Goal: Information Seeking & Learning: Compare options

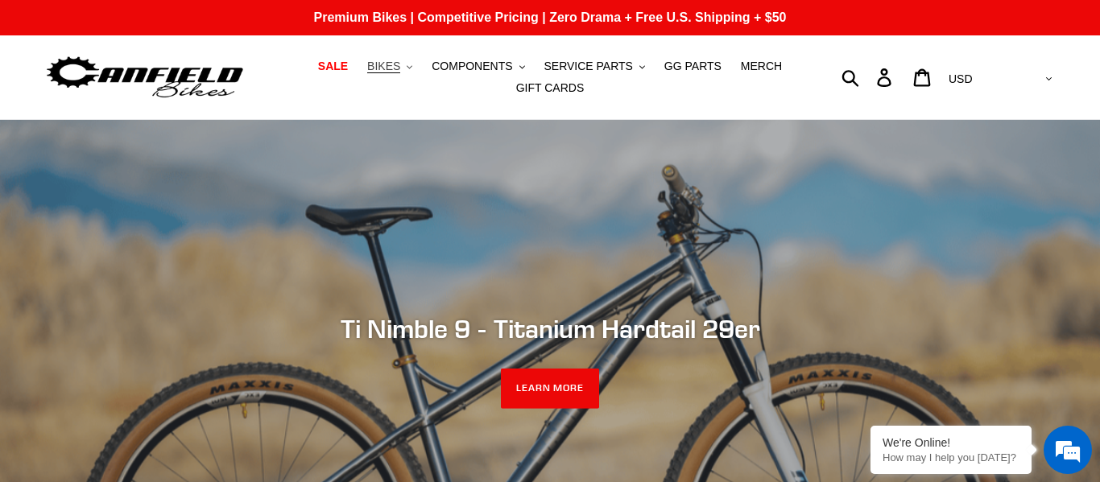
click at [418, 70] on button "BIKES .cls-1{fill:#231f20}" at bounding box center [389, 67] width 61 height 22
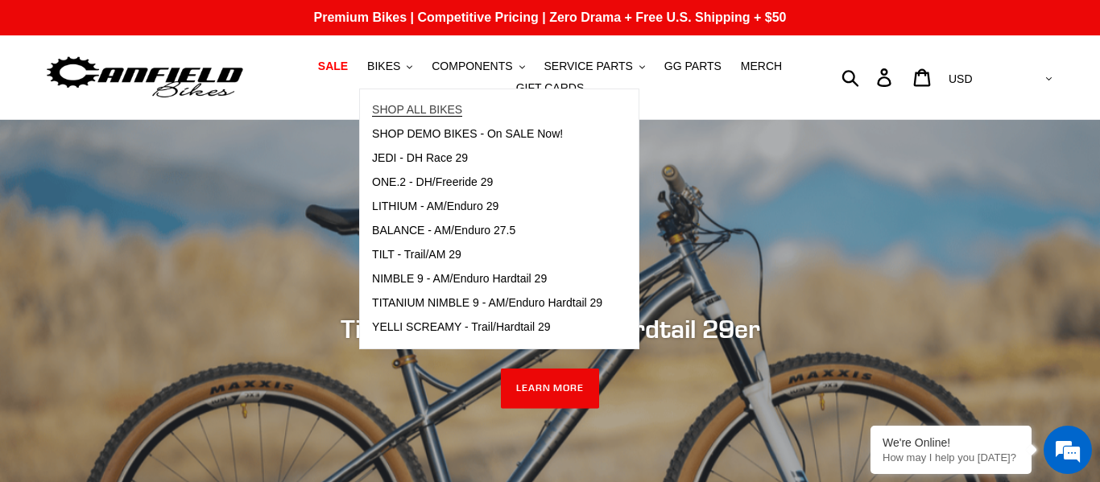
click at [523, 105] on link "SHOP ALL BIKES" at bounding box center [487, 110] width 255 height 24
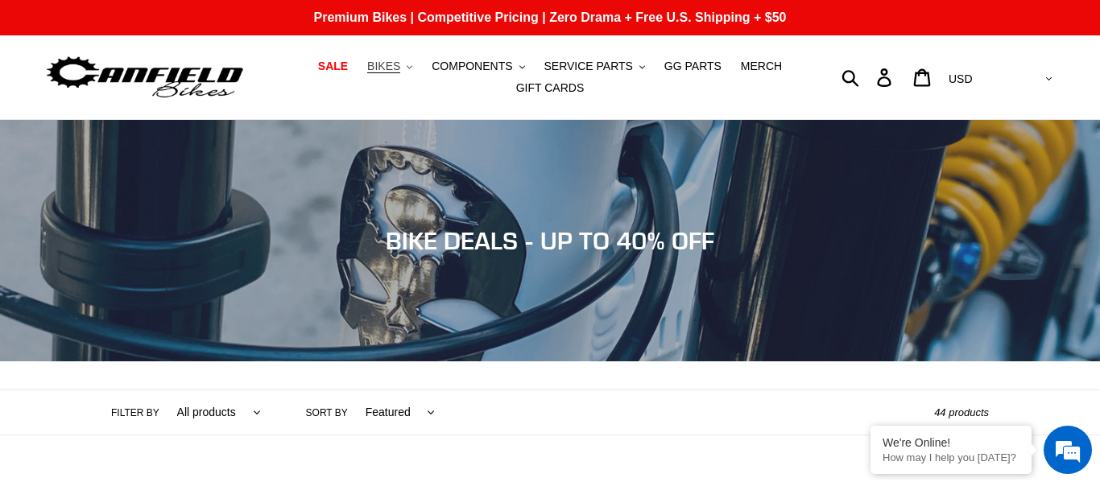
click at [412, 68] on button "BIKES .cls-1{fill:#231f20}" at bounding box center [389, 67] width 61 height 22
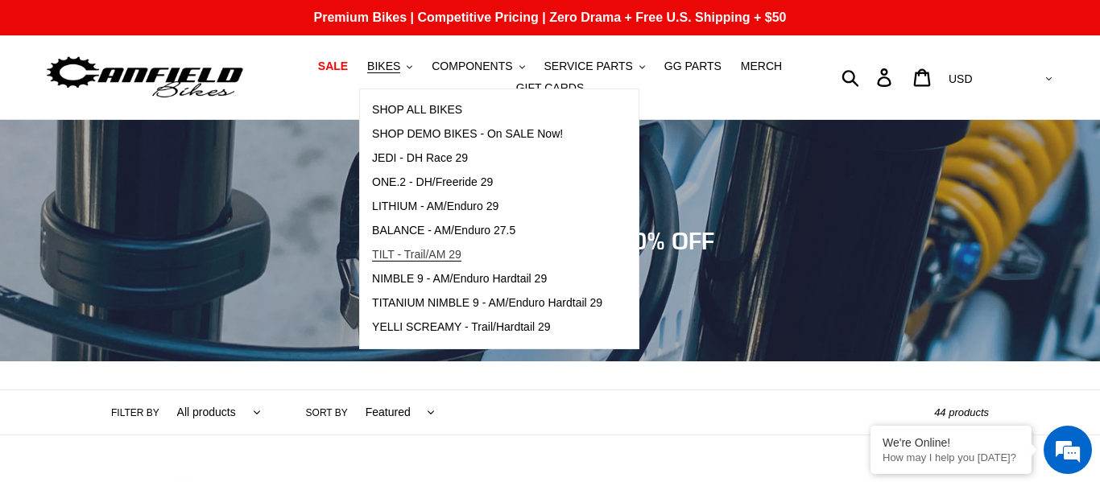
click at [449, 254] on span "TILT - Trail/AM 29" at bounding box center [416, 255] width 89 height 14
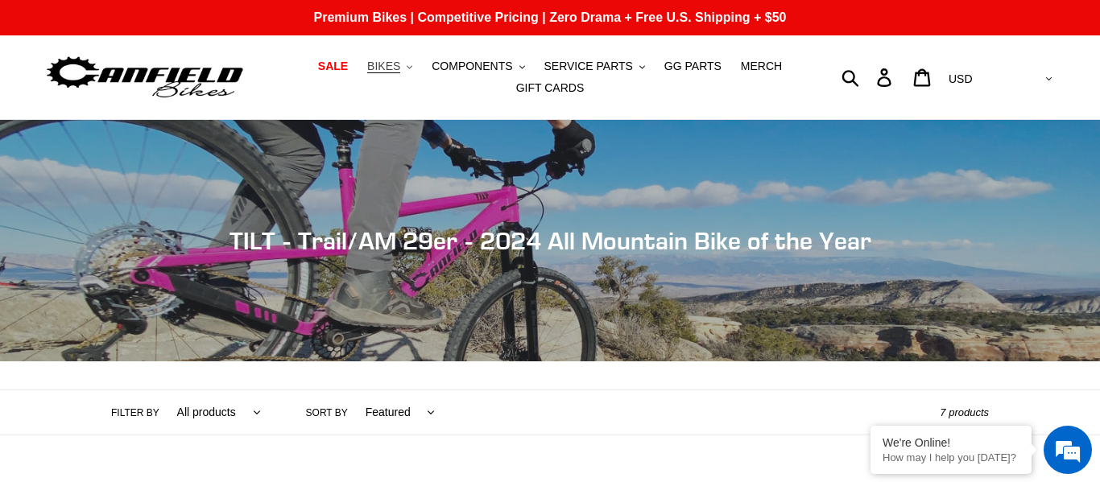
click at [420, 70] on button "BIKES .cls-1{fill:#231f20}" at bounding box center [389, 67] width 61 height 22
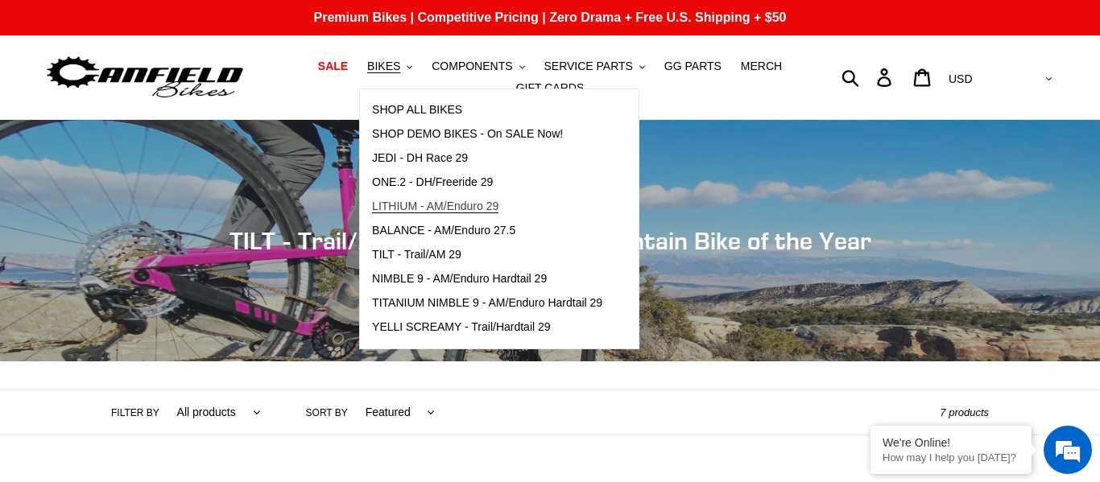
click at [469, 200] on span "LITHIUM - AM/Enduro 29" at bounding box center [435, 207] width 126 height 14
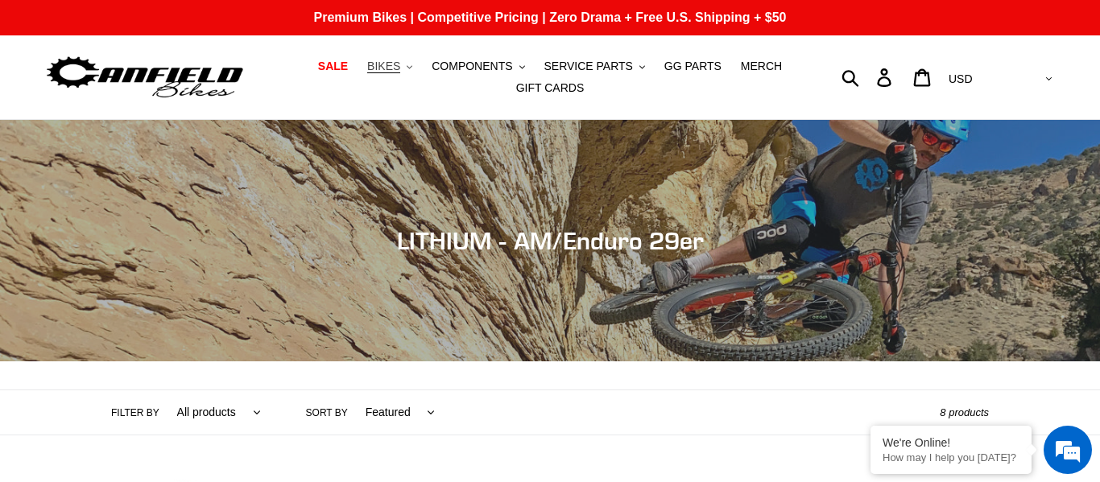
click at [412, 73] on button "BIKES .cls-1{fill:#231f20}" at bounding box center [389, 67] width 61 height 22
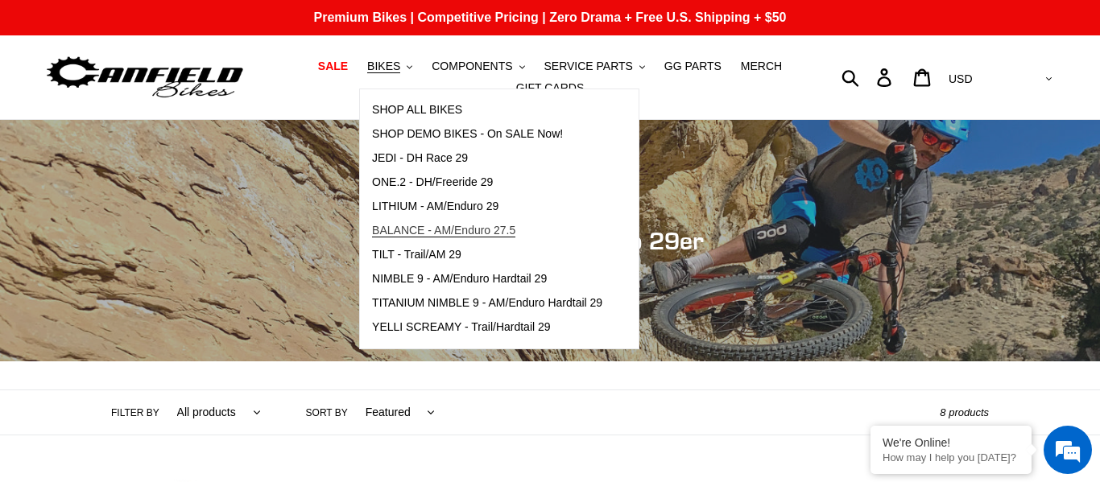
click at [476, 234] on span "BALANCE - AM/Enduro 27.5" at bounding box center [443, 231] width 143 height 14
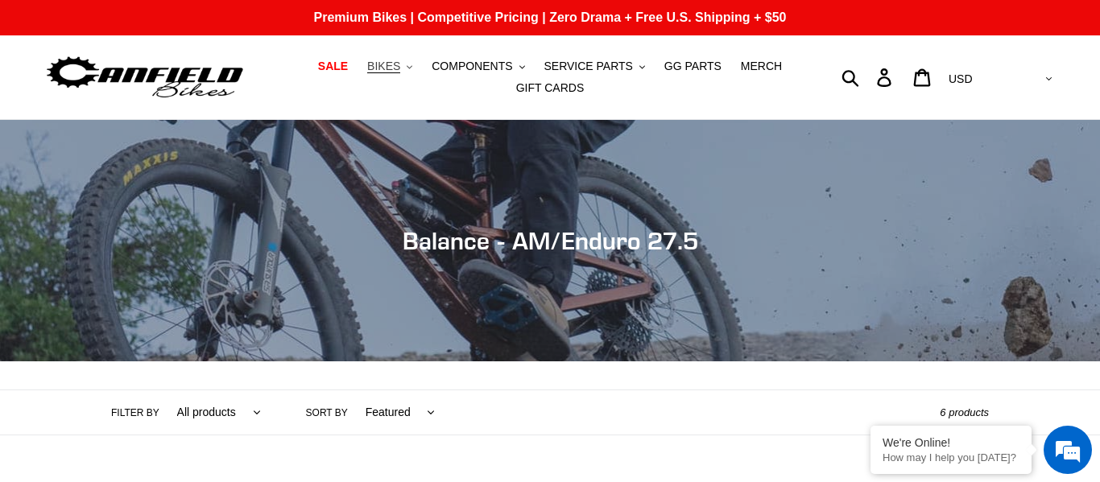
click at [417, 69] on button "BIKES .cls-1{fill:#231f20}" at bounding box center [389, 67] width 61 height 22
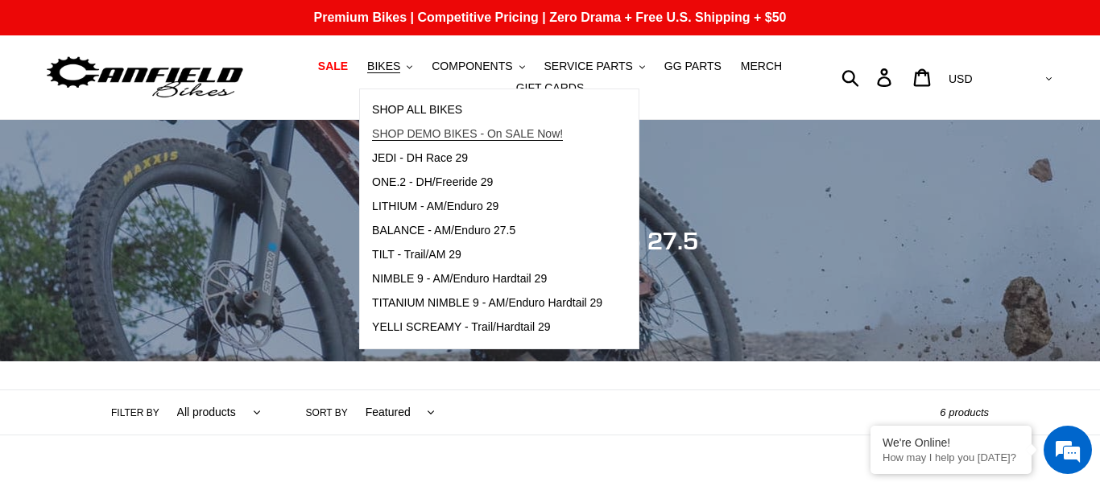
click at [446, 136] on span "SHOP DEMO BIKES - On SALE Now!" at bounding box center [467, 134] width 191 height 14
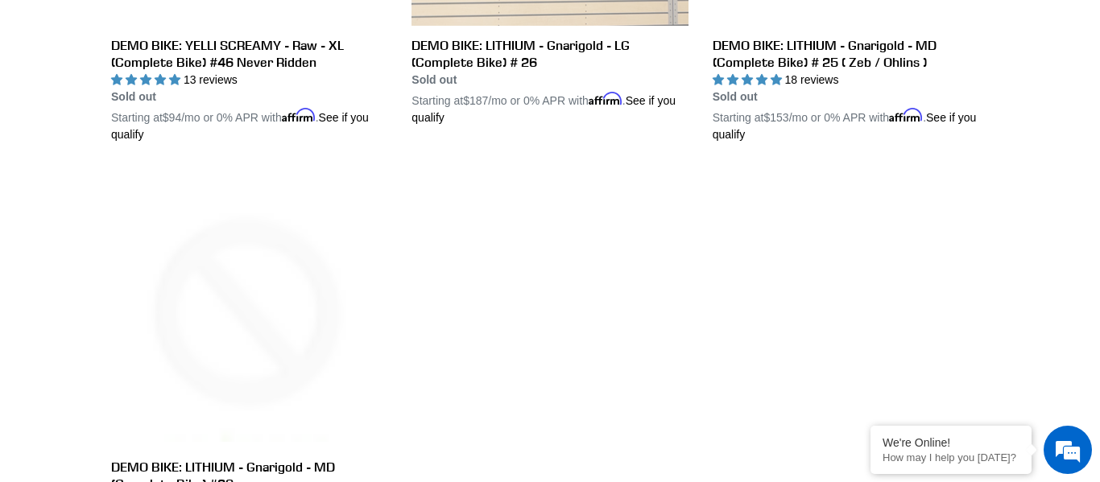
scroll to position [2838, 0]
